Goal: Task Accomplishment & Management: Complete application form

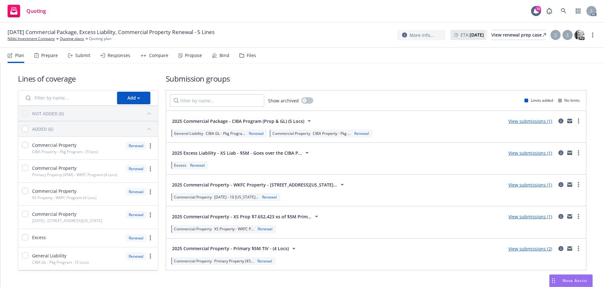
click at [76, 56] on div "Submit" at bounding box center [82, 55] width 15 height 5
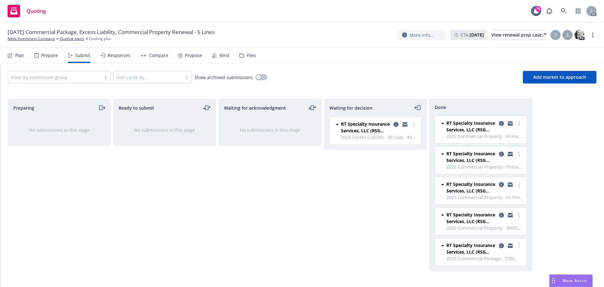
click at [113, 56] on div "Responses" at bounding box center [119, 55] width 23 height 5
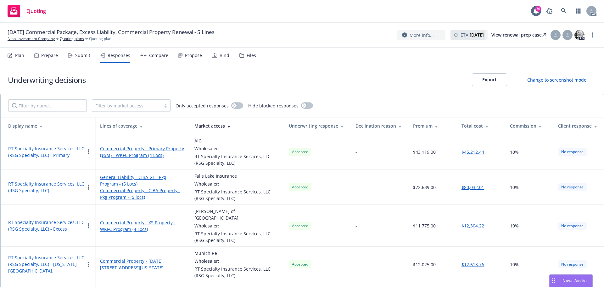
scroll to position [31, 0]
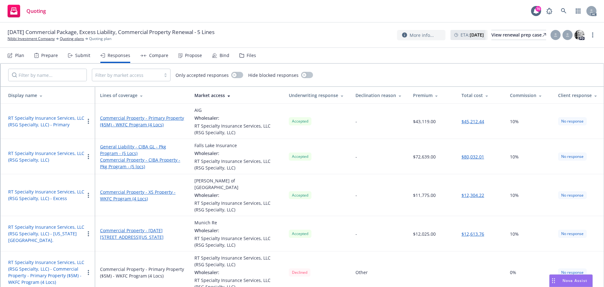
click at [57, 154] on button "RT Specialty Insurance Services, LLC (RSG Specialty, LLC)" at bounding box center [46, 156] width 76 height 13
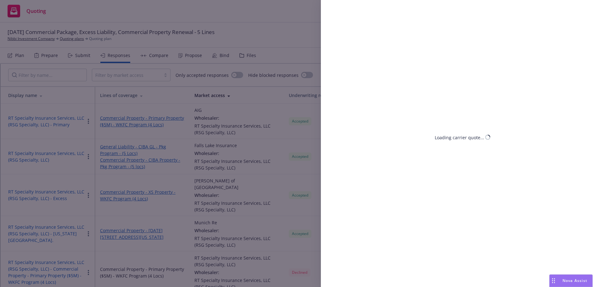
select select "CA"
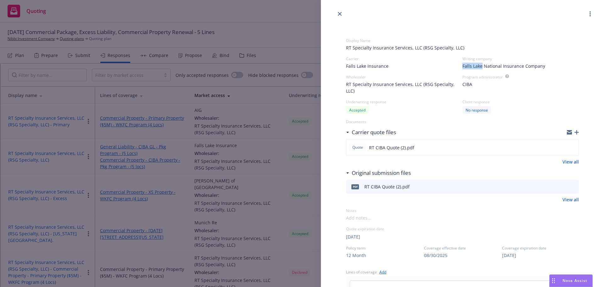
drag, startPoint x: 461, startPoint y: 66, endPoint x: 479, endPoint y: 67, distance: 17.7
click at [479, 67] on span "Falls Lake National Insurance Company" at bounding box center [503, 66] width 83 height 7
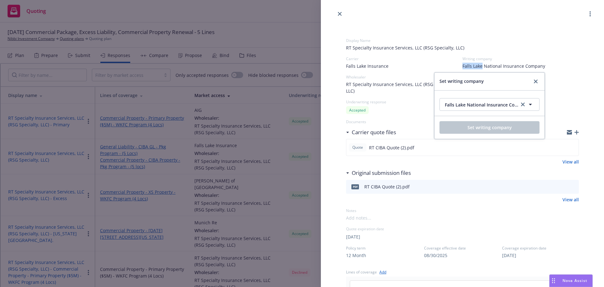
copy span "[GEOGRAPHIC_DATA]"
click at [534, 80] on icon "close" at bounding box center [536, 81] width 4 height 4
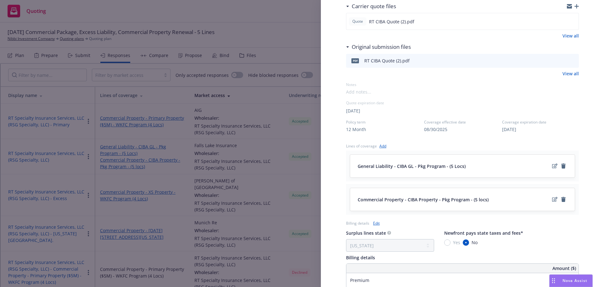
scroll to position [63, 0]
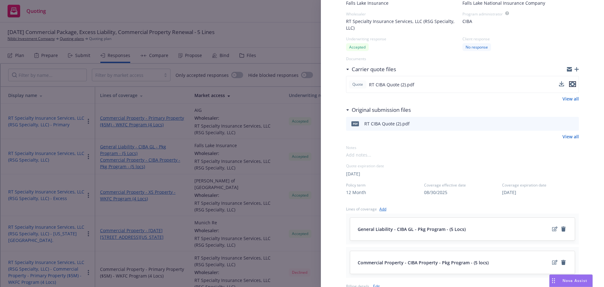
click at [570, 84] on icon "preview file" at bounding box center [573, 84] width 6 height 4
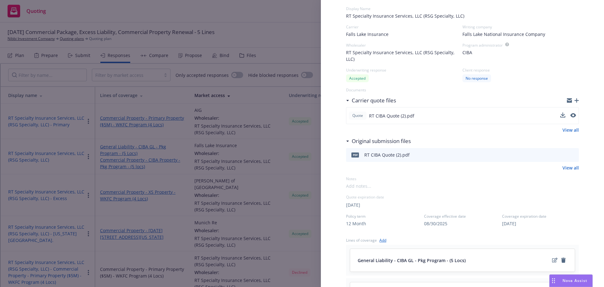
scroll to position [0, 0]
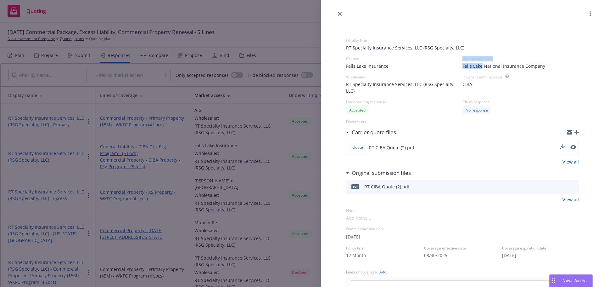
drag, startPoint x: 468, startPoint y: 68, endPoint x: 480, endPoint y: 67, distance: 12.0
click at [480, 67] on div "Carrier Falls Lake Insurance Writing company Falls Lake National Insurance Comp…" at bounding box center [462, 62] width 233 height 13
click at [466, 66] on span "Falls Lake National Insurance Company" at bounding box center [503, 66] width 83 height 7
click at [471, 65] on span "Falls Lake National Insurance Company" at bounding box center [503, 66] width 83 height 7
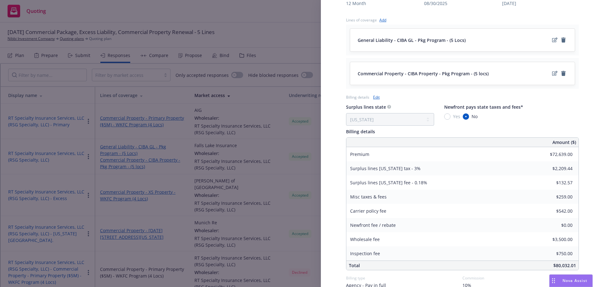
scroll to position [283, 0]
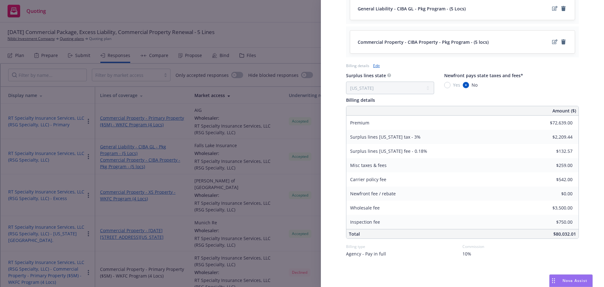
click at [240, 10] on div "Display Name RT Specialty Insurance Services, LLC (RSG Specialty, LLC) Carrier …" at bounding box center [302, 143] width 604 height 287
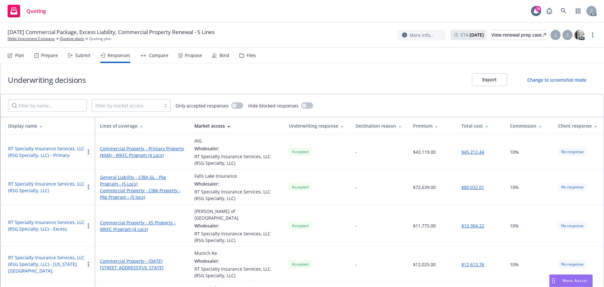
click at [190, 55] on div "Propose" at bounding box center [193, 55] width 17 height 5
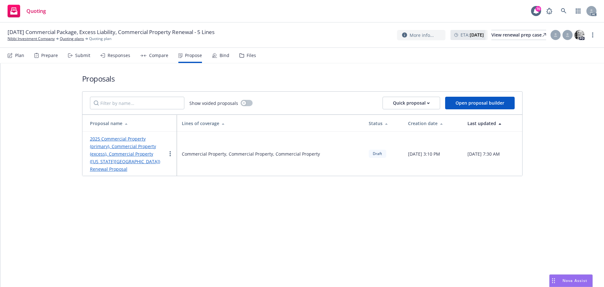
click at [114, 146] on link "2025 Commercial Property (primary), Commercial Property (excess), Commercial Pr…" at bounding box center [125, 154] width 70 height 36
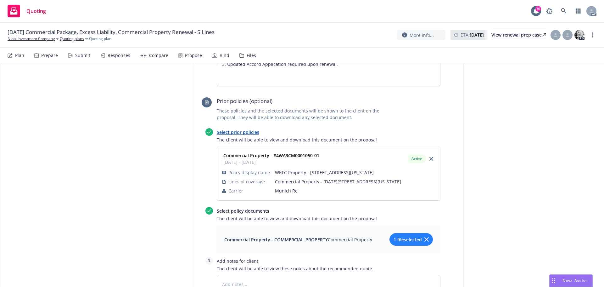
scroll to position [1470, 0]
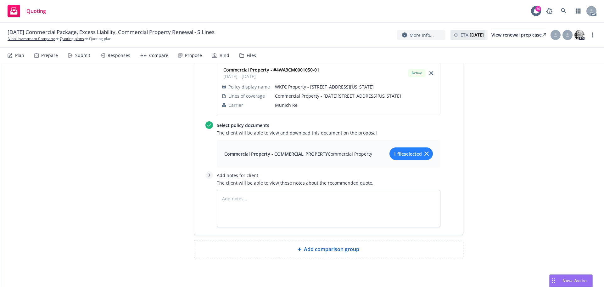
click at [75, 56] on div "Submit" at bounding box center [79, 55] width 22 height 15
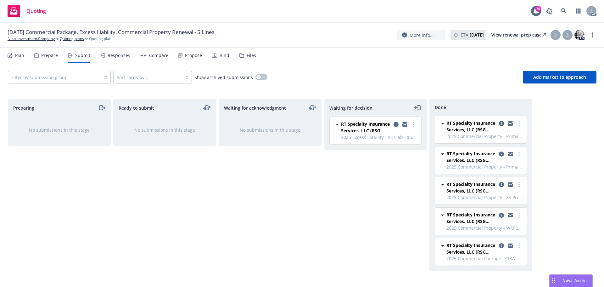
click at [109, 58] on div "Responses" at bounding box center [119, 55] width 23 height 5
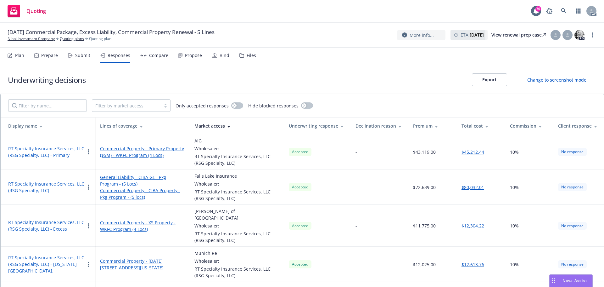
click at [75, 55] on div "Submit" at bounding box center [82, 55] width 15 height 5
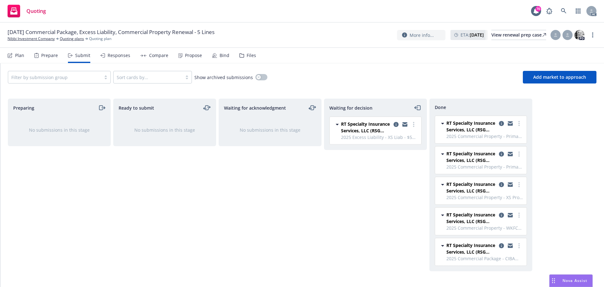
click at [115, 55] on div "Responses" at bounding box center [119, 55] width 23 height 5
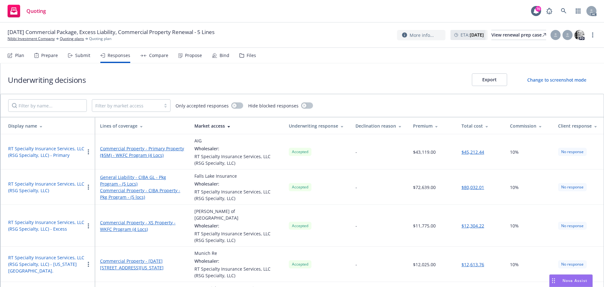
click at [39, 184] on button "RT Specialty Insurance Services, LLC (RSG Specialty, LLC)" at bounding box center [46, 186] width 76 height 13
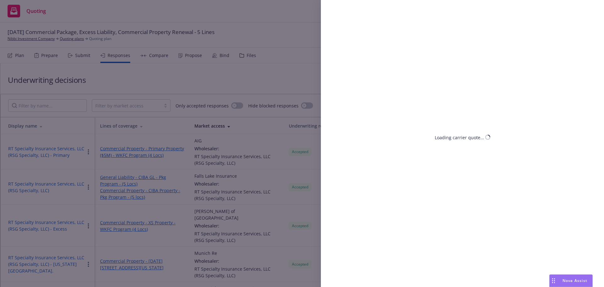
select select "CA"
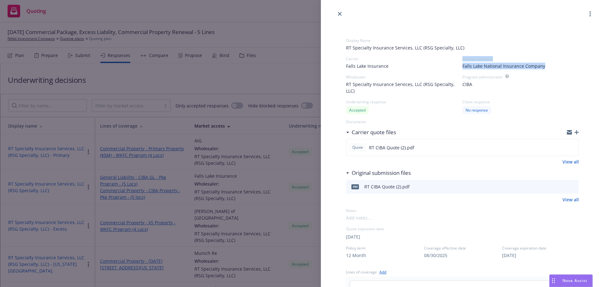
drag, startPoint x: 561, startPoint y: 66, endPoint x: 449, endPoint y: 69, distance: 112.0
click at [449, 69] on div "Carrier Falls Lake Insurance Writing company Falls Lake National Insurance Comp…" at bounding box center [462, 62] width 233 height 13
copy div "Writing company Falls Lake National Insurance Company"
click at [204, 10] on div "Display Name RT Specialty Insurance Services, LLC (RSG Specialty, LLC) Carrier …" at bounding box center [302, 143] width 604 height 287
